Goal: Find contact information: Find contact information

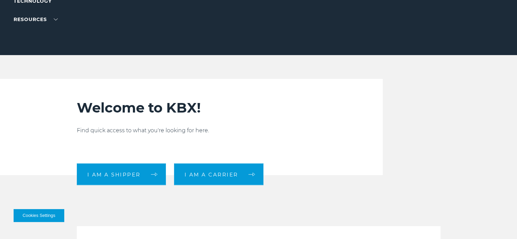
scroll to position [113, 0]
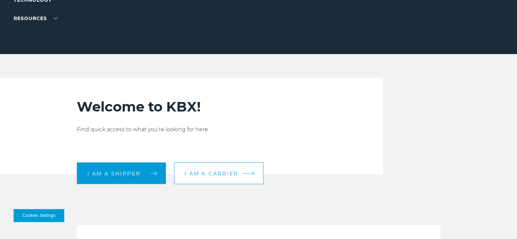
click at [210, 168] on link "I am a carrier" at bounding box center [218, 173] width 89 height 22
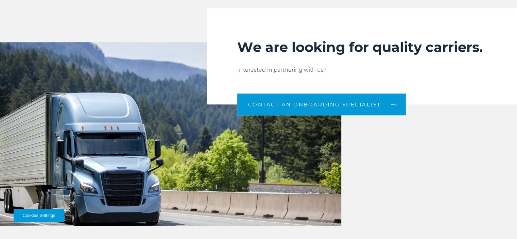
scroll to position [680, 0]
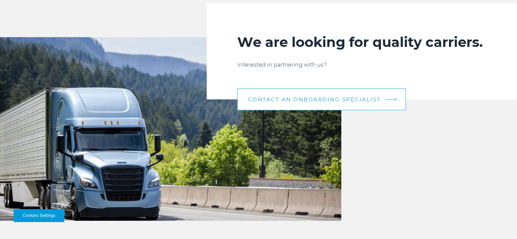
click at [277, 94] on link "CONTACT AN ONBOARDING SPECIALIST" at bounding box center [321, 99] width 169 height 22
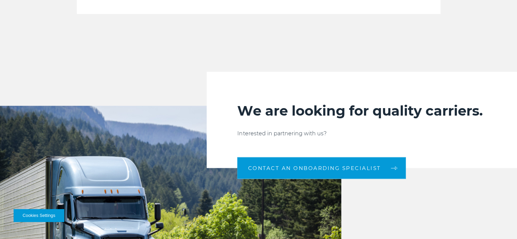
scroll to position [640, 0]
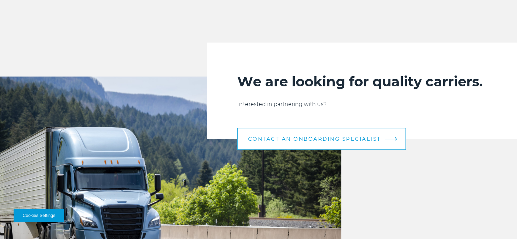
click at [311, 138] on span "CONTACT AN ONBOARDING SPECIALIST" at bounding box center [314, 138] width 133 height 5
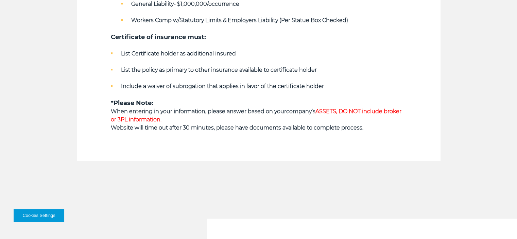
scroll to position [0, 0]
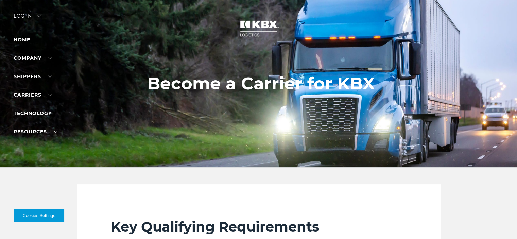
drag, startPoint x: 299, startPoint y: 129, endPoint x: 267, endPoint y: -22, distance: 154.0
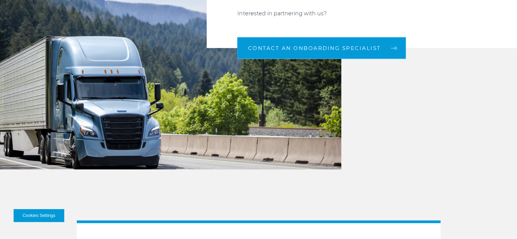
scroll to position [651, 0]
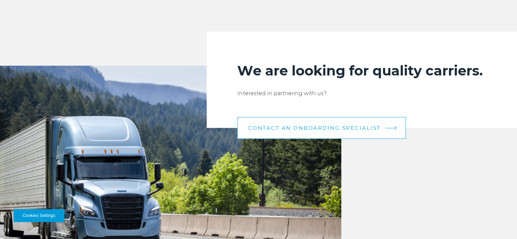
click at [324, 129] on span "CONTACT AN ONBOARDING SPECIALIST" at bounding box center [314, 127] width 133 height 5
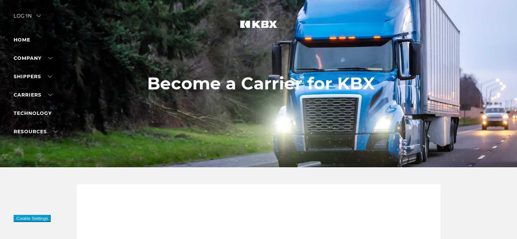
scroll to position [651, 0]
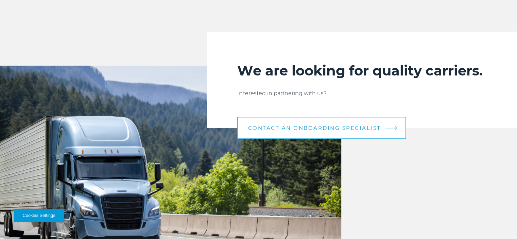
click at [315, 131] on link "CONTACT AN ONBOARDING SPECIALIST" at bounding box center [321, 128] width 169 height 22
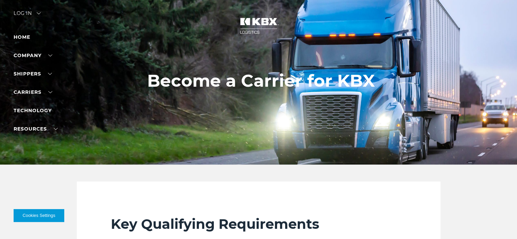
scroll to position [0, 0]
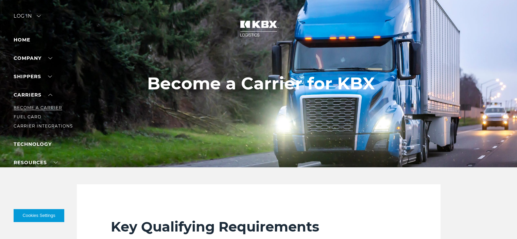
click at [35, 107] on link "Become a Carrier" at bounding box center [38, 107] width 49 height 5
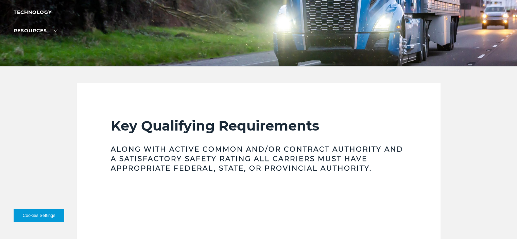
scroll to position [113, 0]
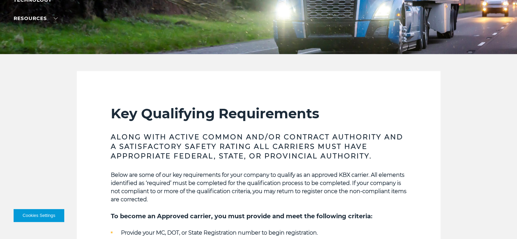
click at [31, 217] on button "Cookies Settings" at bounding box center [39, 215] width 51 height 13
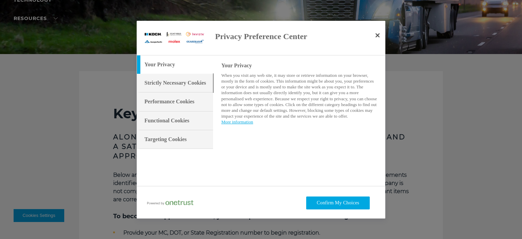
click at [169, 86] on h3 "Strictly Necessary Cookies" at bounding box center [175, 82] width 62 height 7
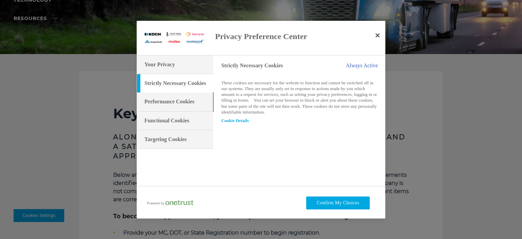
click at [174, 108] on div "Performance Cookies" at bounding box center [175, 101] width 76 height 19
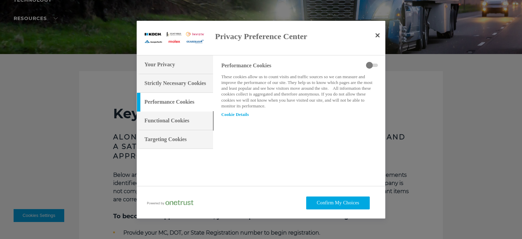
click at [172, 123] on h3 "Functional Cookies" at bounding box center [166, 120] width 45 height 7
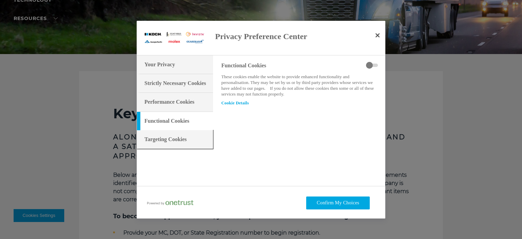
click at [172, 134] on div "Targeting Cookies" at bounding box center [175, 139] width 76 height 19
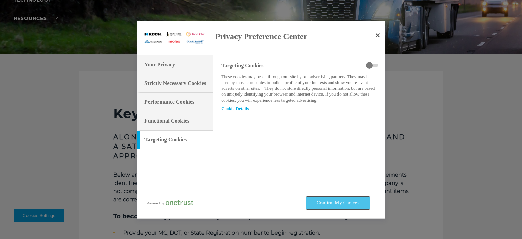
click at [336, 196] on button "Confirm My Choices" at bounding box center [338, 202] width 64 height 13
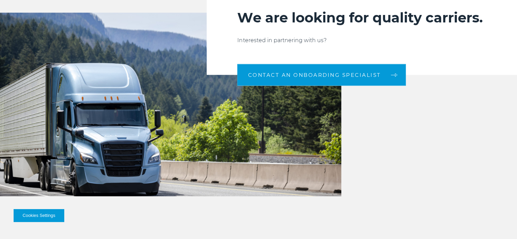
scroll to position [708, 0]
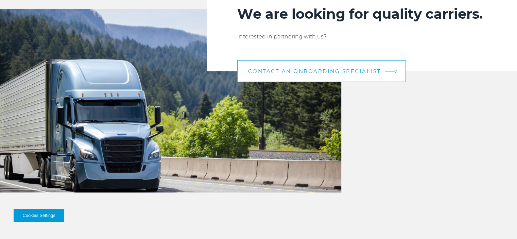
click at [320, 69] on span "CONTACT AN ONBOARDING SPECIALIST" at bounding box center [314, 71] width 133 height 5
drag, startPoint x: 320, startPoint y: 69, endPoint x: 302, endPoint y: 70, distance: 18.7
click at [302, 70] on span "CONTACT AN ONBOARDING SPECIALIST" at bounding box center [314, 71] width 133 height 5
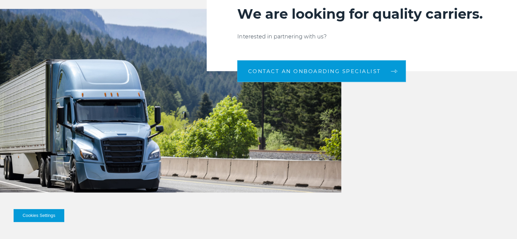
drag, startPoint x: 465, startPoint y: 137, endPoint x: 460, endPoint y: 133, distance: 6.5
click at [464, 136] on div "We are looking for quality carriers. Interested in partnering with us? CONTACT …" at bounding box center [258, 101] width 517 height 184
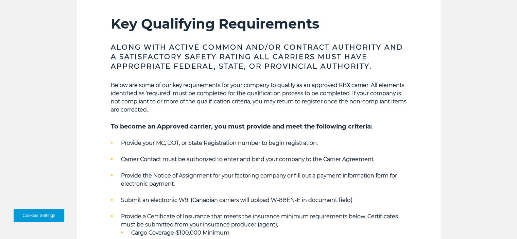
scroll to position [198, 0]
